Goal: Transaction & Acquisition: Download file/media

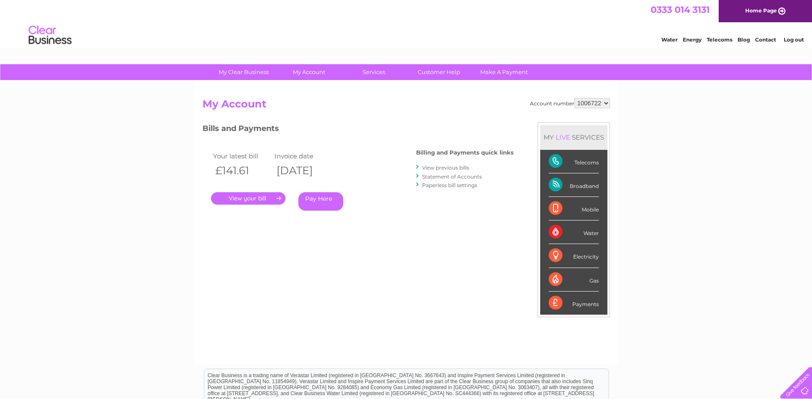
click at [456, 167] on link "View previous bills" at bounding box center [445, 167] width 47 height 6
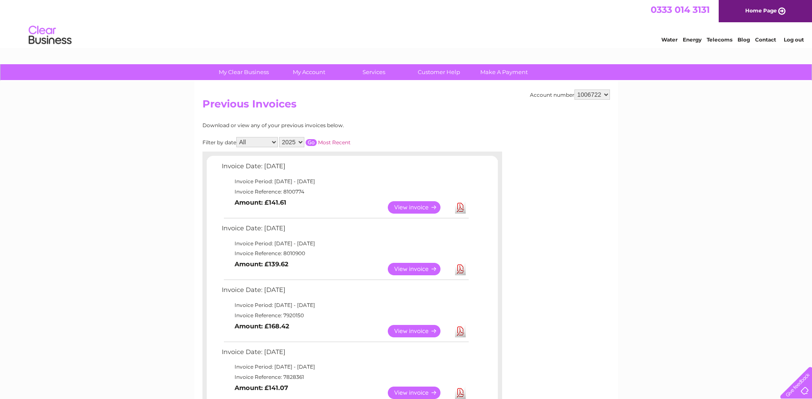
scroll to position [86, 0]
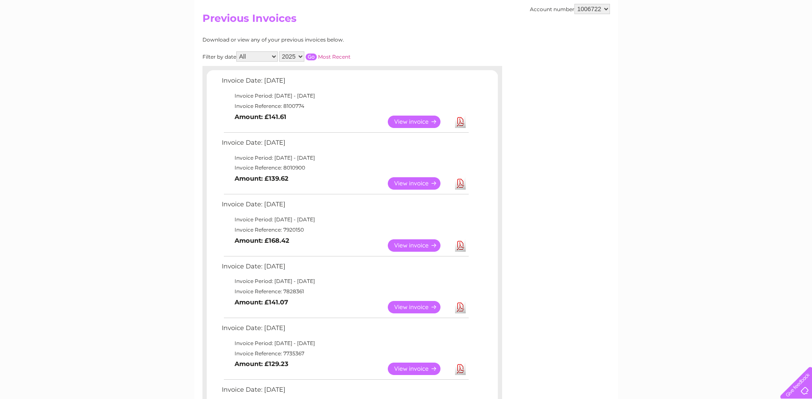
click at [461, 367] on link "Download" at bounding box center [460, 369] width 11 height 12
click at [462, 308] on link "Download" at bounding box center [460, 307] width 11 height 12
click at [462, 248] on link "Download" at bounding box center [460, 245] width 11 height 12
click at [460, 184] on link "Download" at bounding box center [460, 183] width 11 height 12
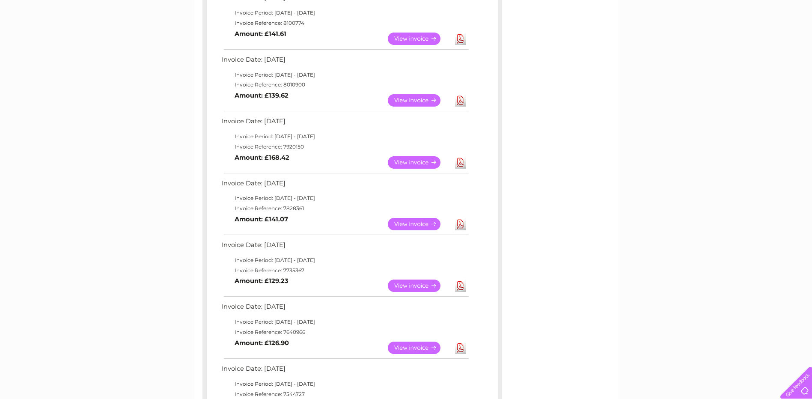
scroll to position [171, 0]
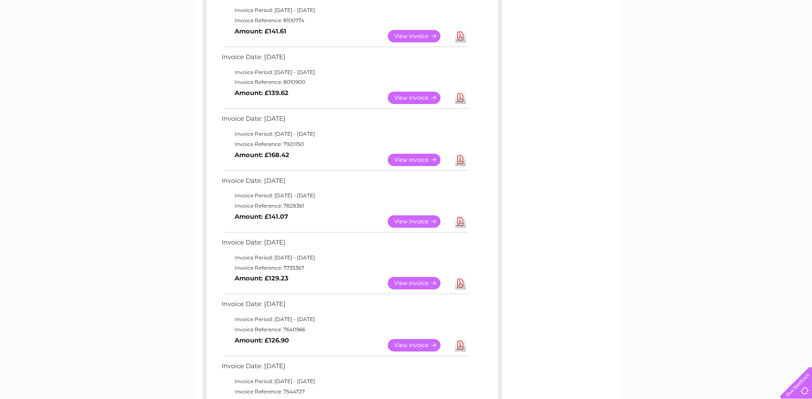
click at [462, 345] on link "Download" at bounding box center [460, 345] width 11 height 12
